Goal: Information Seeking & Learning: Learn about a topic

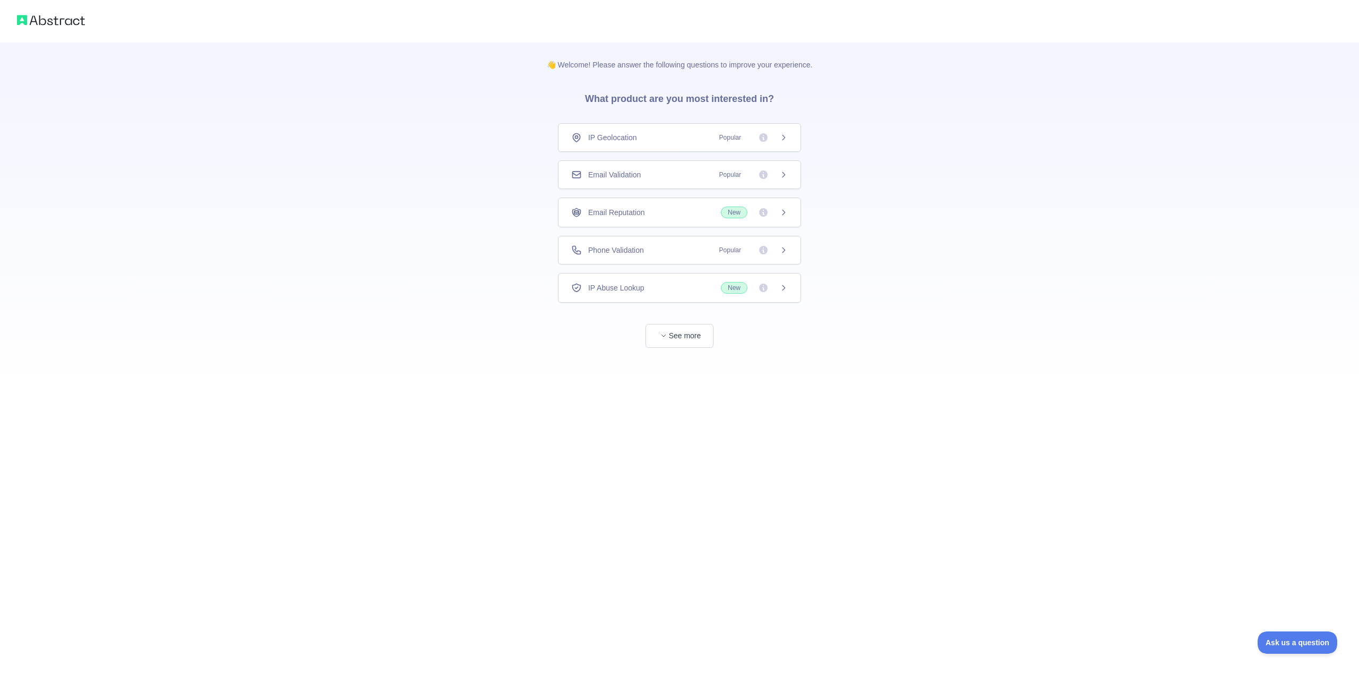
click at [647, 246] on div "Phone Validation Popular" at bounding box center [679, 250] width 217 height 11
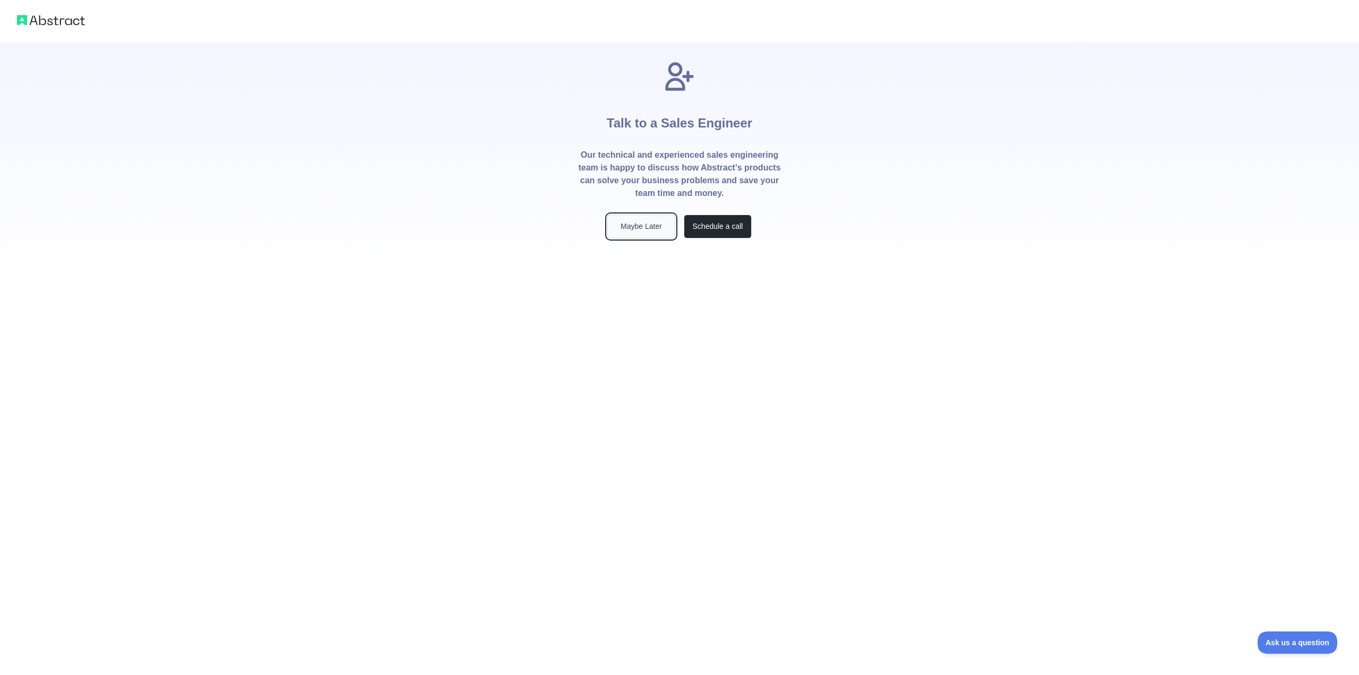
click at [638, 226] on button "Maybe Later" at bounding box center [641, 226] width 68 height 24
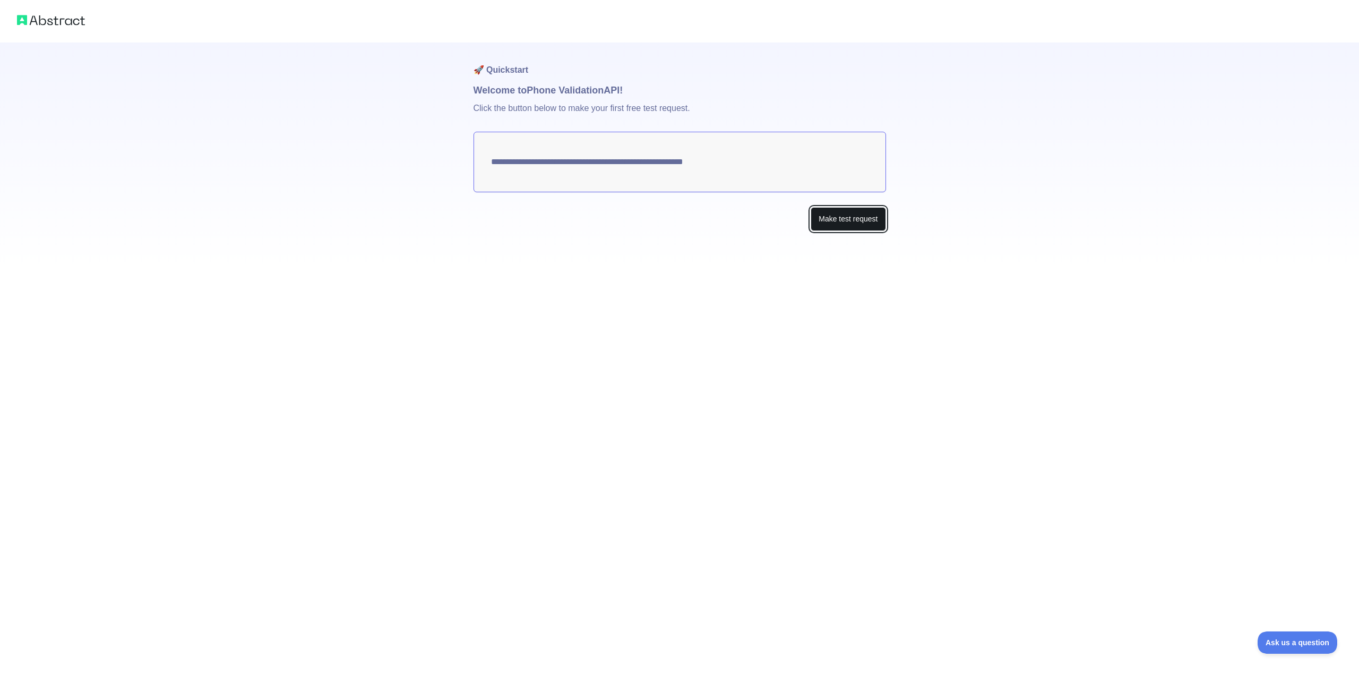
click at [838, 225] on button "Make test request" at bounding box center [848, 219] width 75 height 24
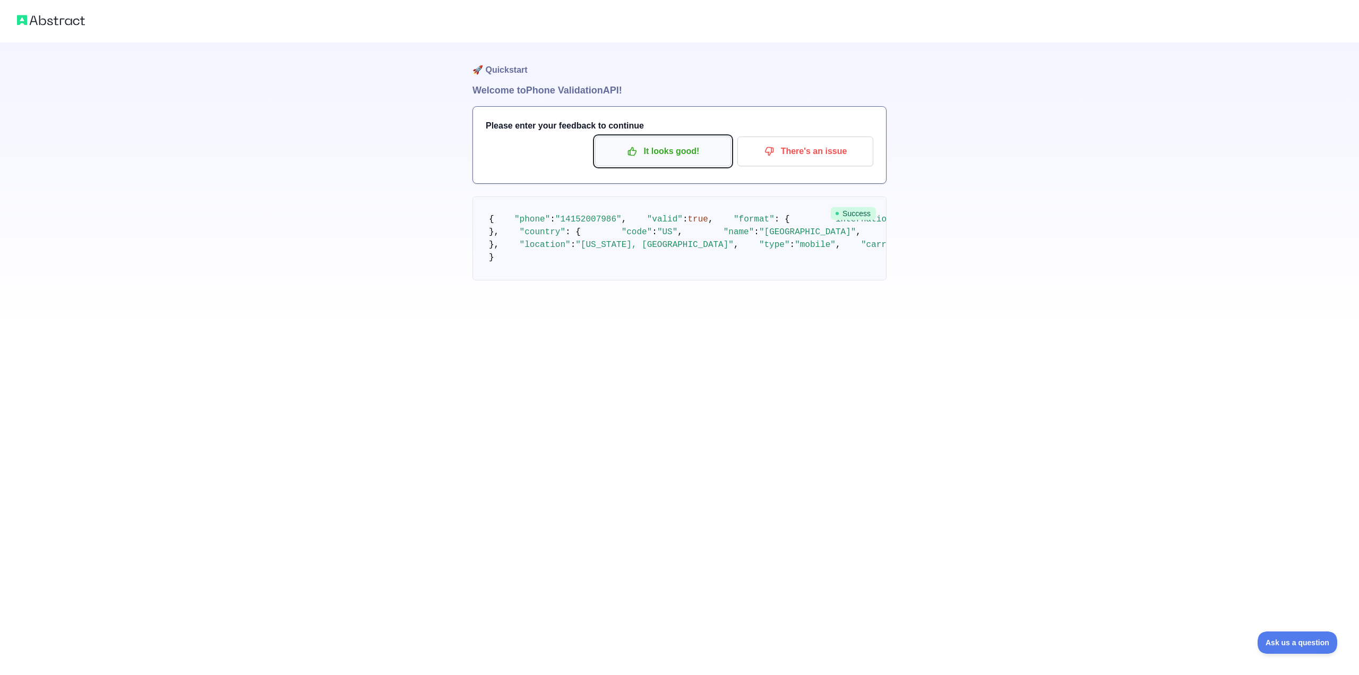
click at [653, 153] on p "It looks good!" at bounding box center [663, 151] width 120 height 18
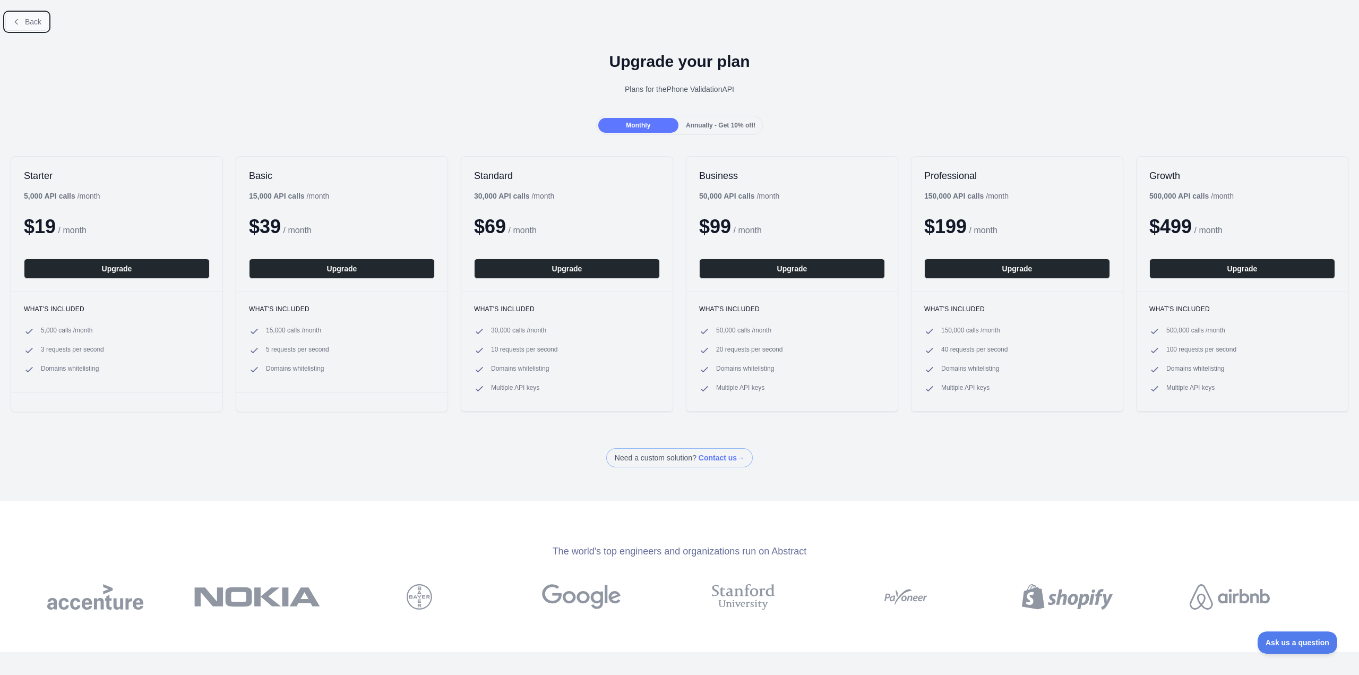
click at [38, 23] on span "Back" at bounding box center [33, 22] width 16 height 8
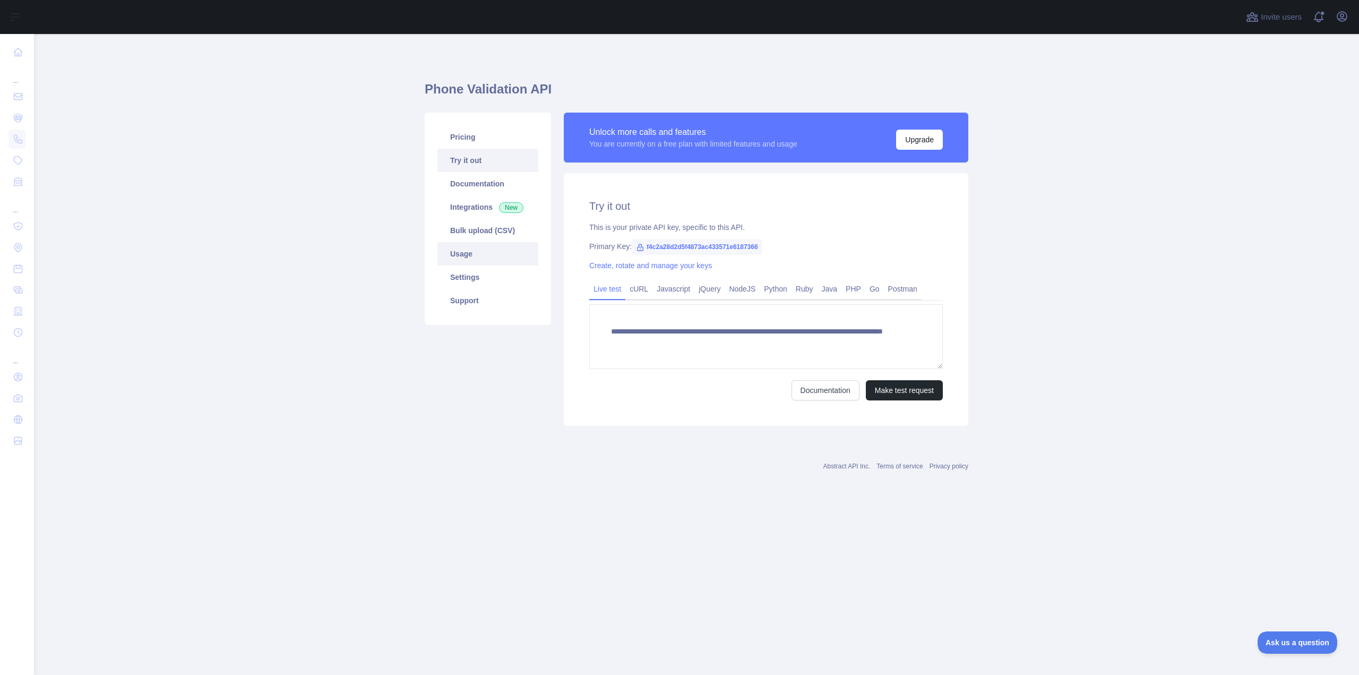
click at [471, 253] on link "Usage" at bounding box center [487, 253] width 101 height 23
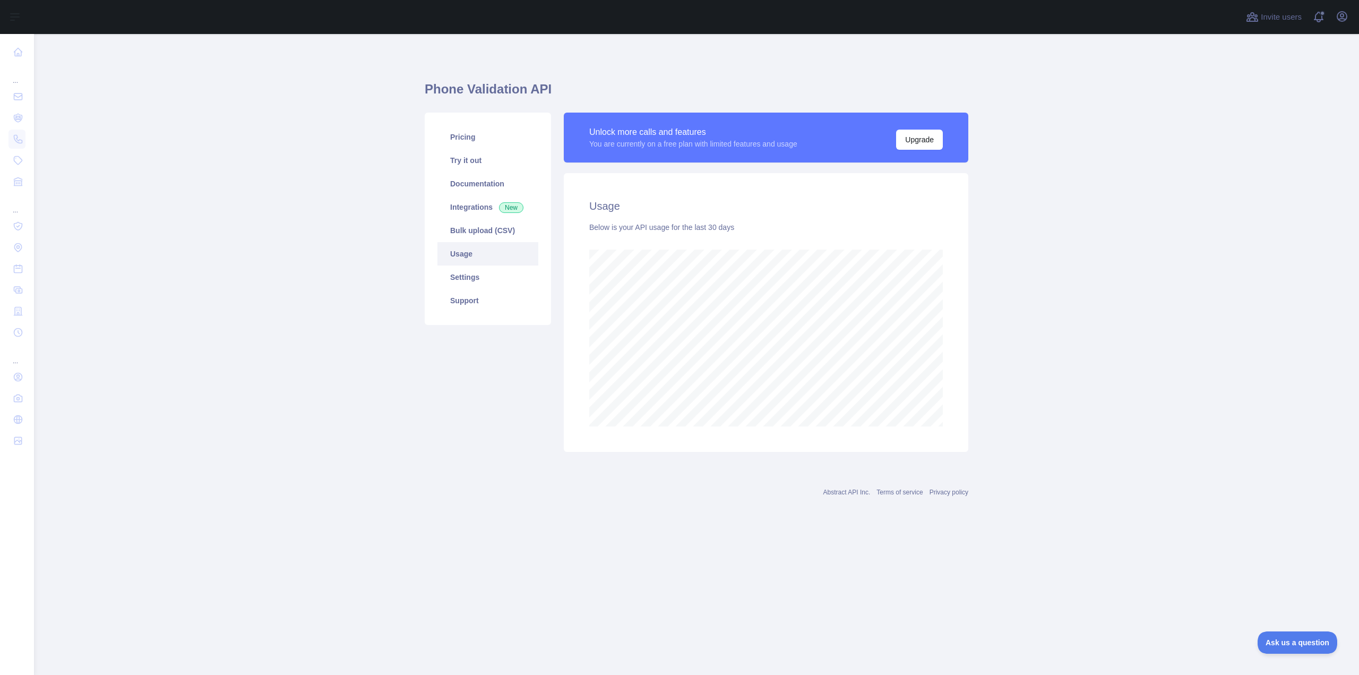
scroll to position [641, 1325]
click at [472, 144] on link "Pricing" at bounding box center [487, 136] width 101 height 23
